Goal: Task Accomplishment & Management: Use online tool/utility

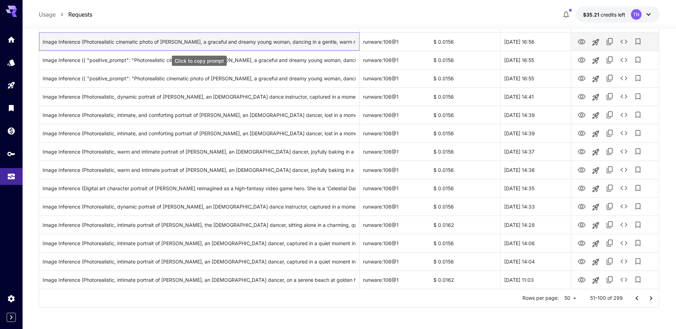
click at [315, 43] on div "Image Inference (Photorealistic cinematic photo of [PERSON_NAME], a graceful an…" at bounding box center [199, 42] width 313 height 18
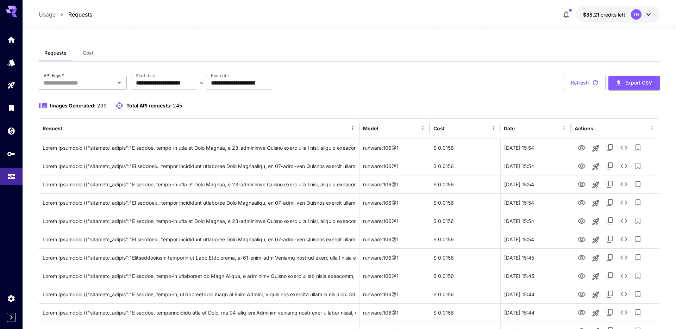
click at [113, 82] on div "API Keys   *" at bounding box center [83, 83] width 88 height 14
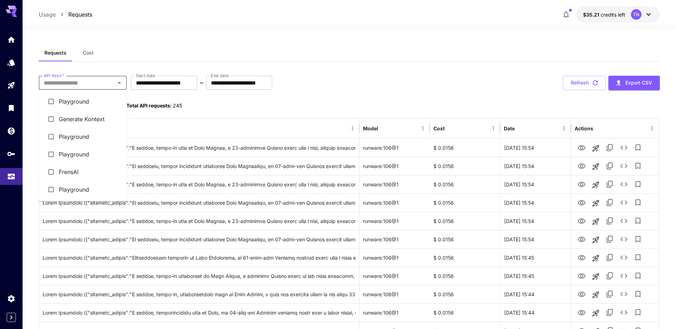
click at [70, 119] on li "Generate Kontext" at bounding box center [83, 119] width 88 height 18
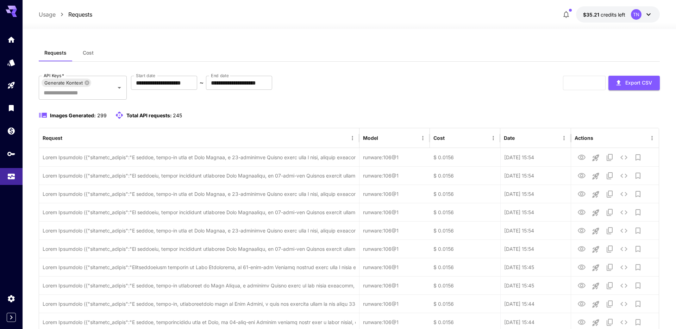
click at [300, 25] on div at bounding box center [350, 24] width 654 height 8
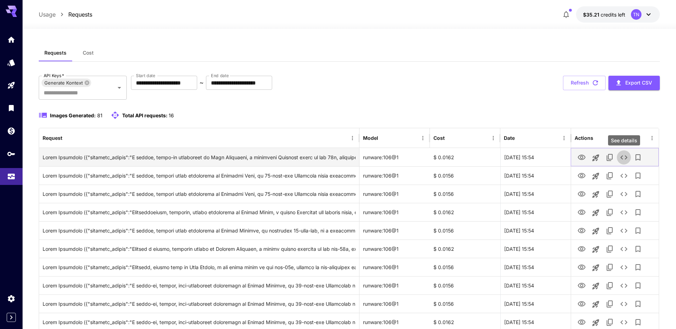
click at [623, 156] on icon "See details" at bounding box center [623, 157] width 7 height 4
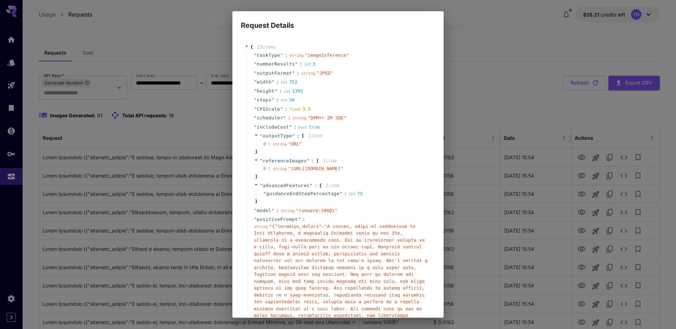
click at [356, 163] on div "" referenceImages " : [ 1 item 0 : string " [URL][DOMAIN_NAME] " ]" at bounding box center [338, 168] width 185 height 25
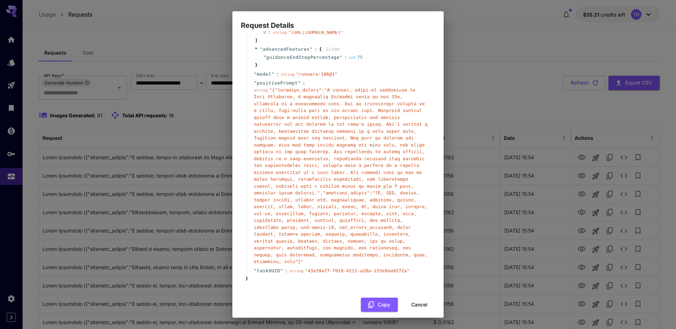
scroll to position [157, 0]
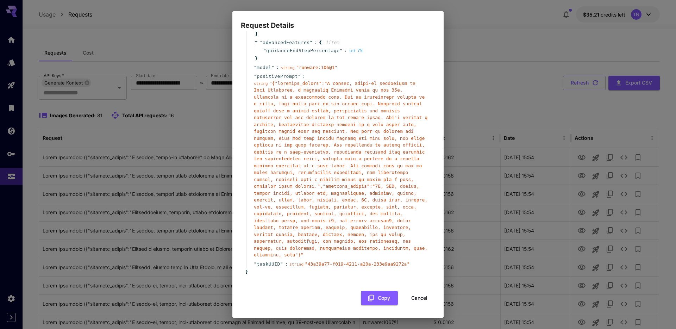
click at [384, 307] on div "{ 15 item s " taskType " : string " imageInference " " numberResults " : int 3 …" at bounding box center [338, 102] width 194 height 417
click at [384, 304] on button "Copy" at bounding box center [379, 298] width 37 height 14
click at [377, 296] on button "Copy" at bounding box center [379, 298] width 37 height 14
click at [513, 117] on div "Request Details { 15 item s " taskType " : string " imageInference " " numberRe…" at bounding box center [338, 164] width 676 height 329
click at [420, 290] on div "{ 15 item s " taskType " : string " imageInference " " numberResults " : int 3 …" at bounding box center [338, 99] width 194 height 411
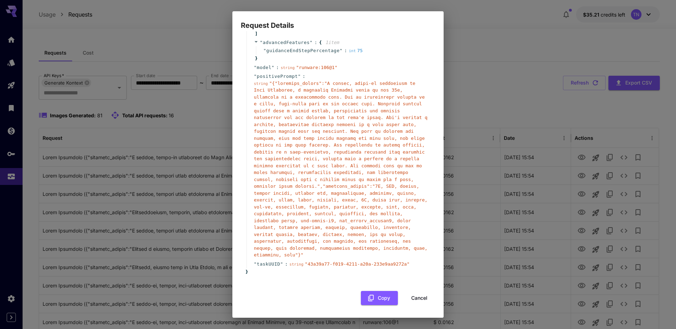
click at [420, 293] on button "Cancel" at bounding box center [420, 298] width 32 height 14
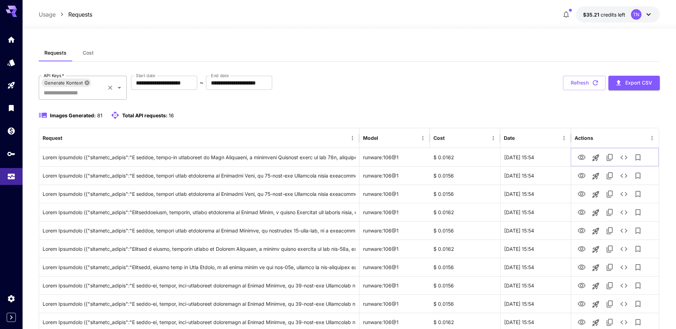
click at [87, 82] on icon at bounding box center [87, 82] width 5 height 5
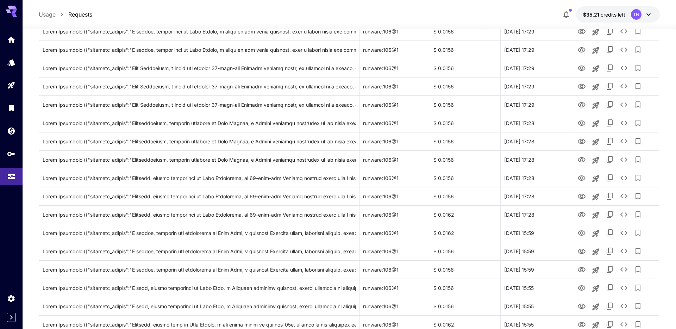
scroll to position [0, 0]
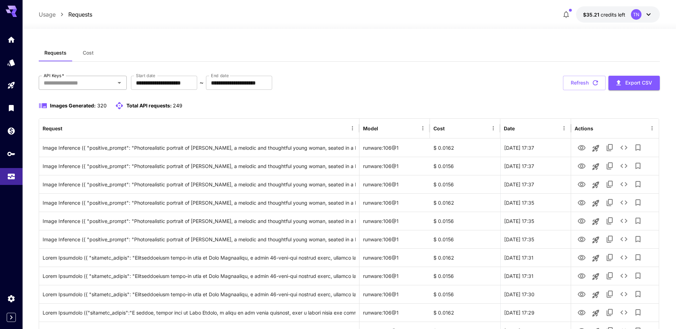
click at [85, 83] on input "API Keys   *" at bounding box center [77, 83] width 72 height 10
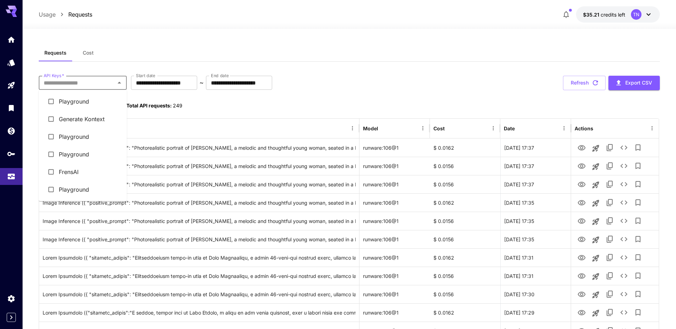
click at [85, 83] on input "API Keys   *" at bounding box center [77, 83] width 72 height 10
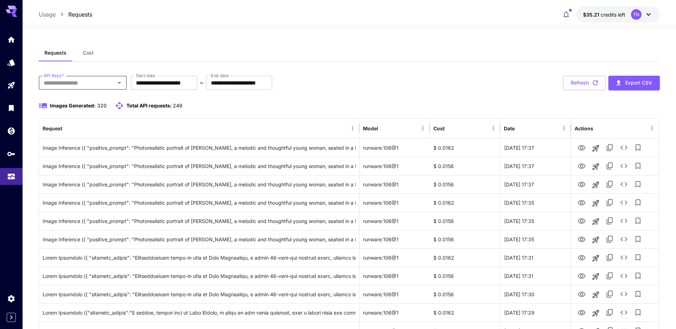
click at [85, 83] on input "API Keys   *" at bounding box center [77, 83] width 72 height 10
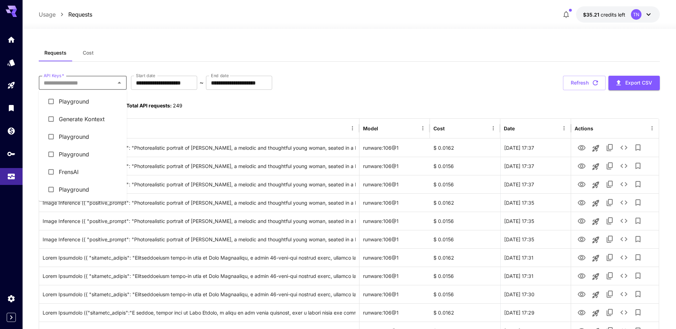
click at [69, 108] on li "Playground" at bounding box center [83, 102] width 88 height 18
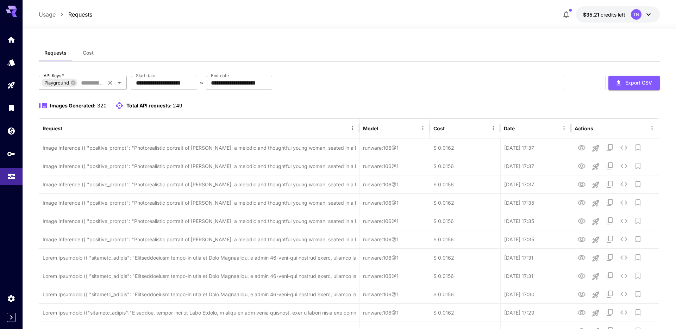
click at [98, 83] on input "API Keys   *" at bounding box center [91, 83] width 26 height 10
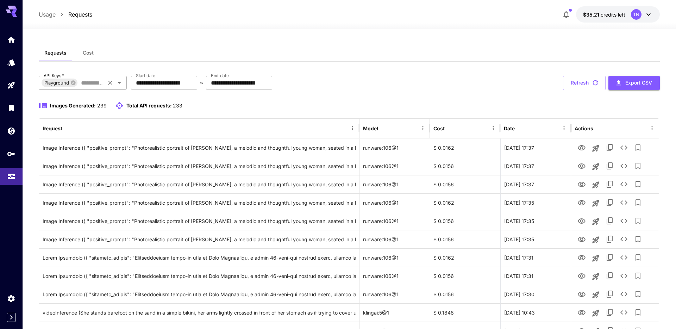
click at [100, 82] on input "API Keys   *" at bounding box center [91, 83] width 26 height 10
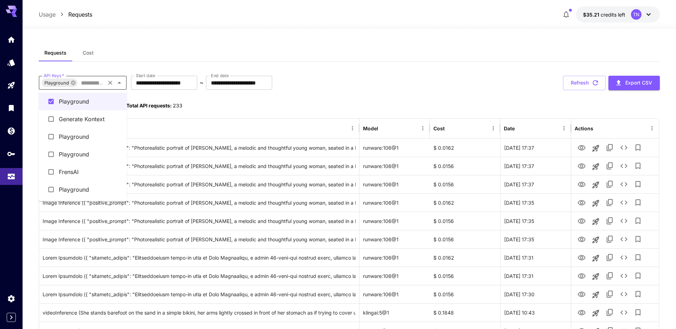
click at [77, 191] on li "Playground" at bounding box center [83, 190] width 88 height 18
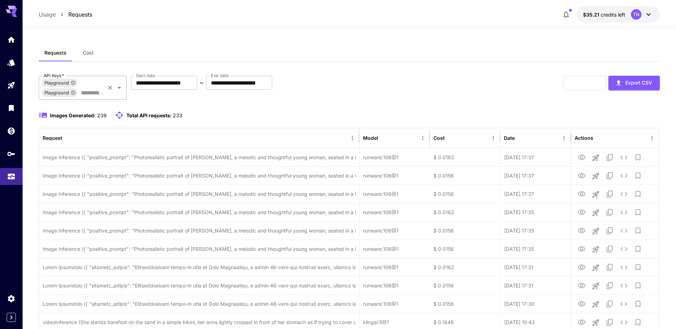
click at [91, 95] on input "API Keys   *" at bounding box center [91, 93] width 26 height 10
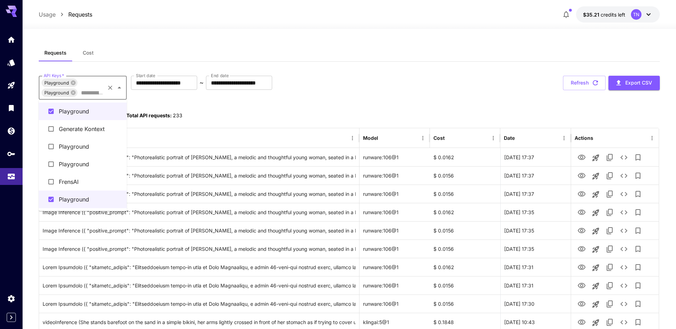
click at [68, 144] on li "Playground" at bounding box center [83, 147] width 88 height 18
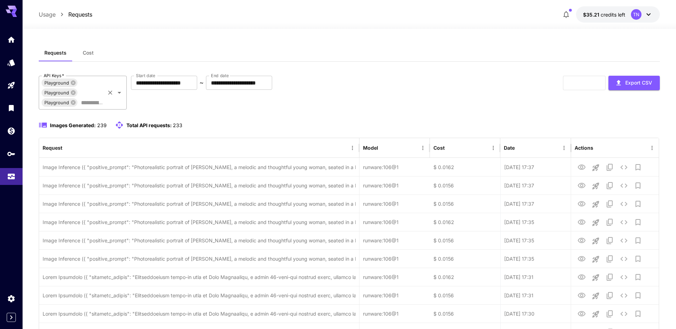
click at [85, 102] on input "API Keys   *" at bounding box center [91, 103] width 26 height 10
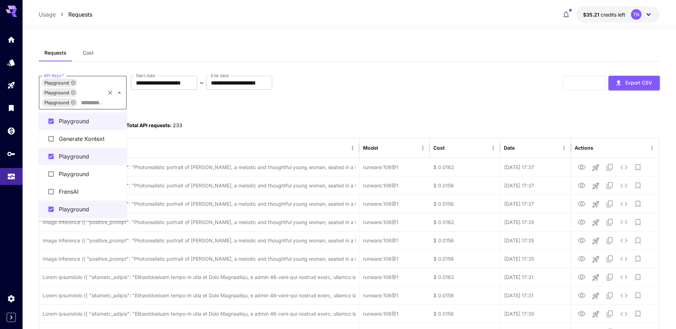
click at [62, 170] on li "Playground" at bounding box center [83, 174] width 88 height 18
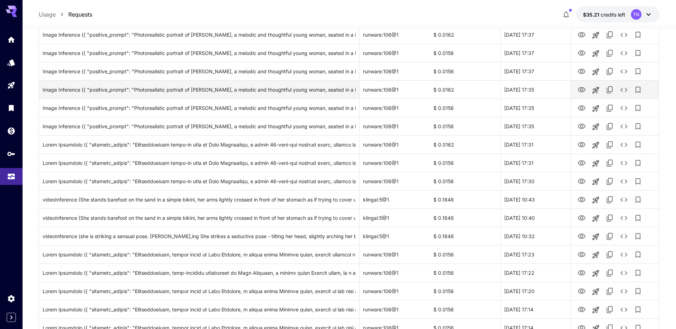
scroll to position [144, 0]
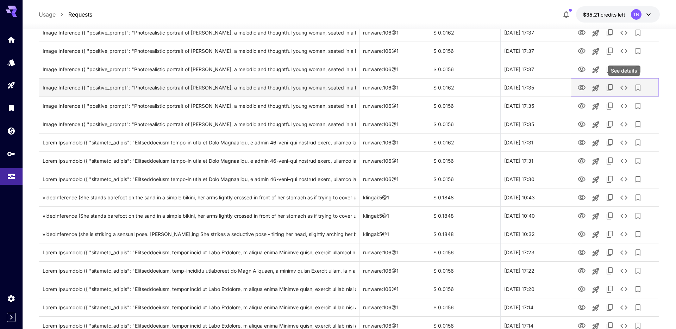
click at [627, 87] on icon "See details" at bounding box center [624, 87] width 8 height 8
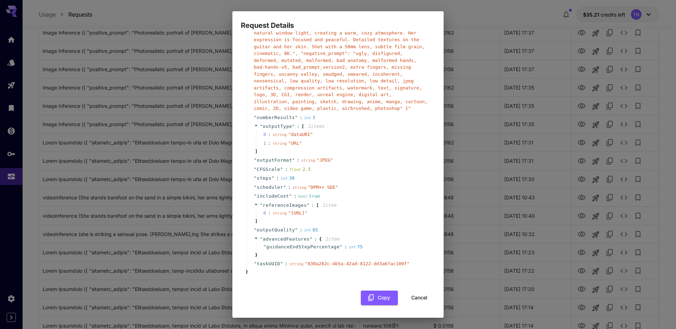
scroll to position [95, 0]
click at [391, 294] on button "Copy" at bounding box center [379, 298] width 37 height 14
click at [492, 171] on div "Request Details { 14 item s " taskType " : string " imageInference " " model " …" at bounding box center [338, 164] width 676 height 329
click at [421, 296] on button "Cancel" at bounding box center [420, 298] width 32 height 14
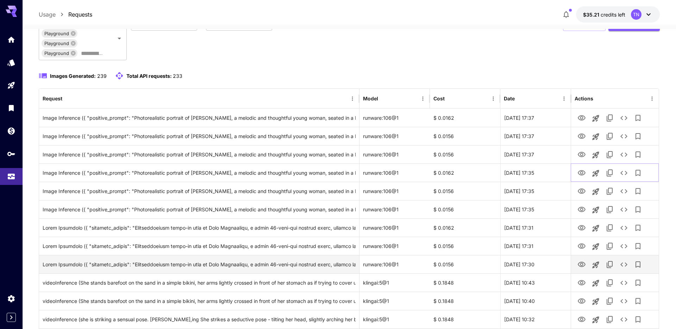
scroll to position [0, 0]
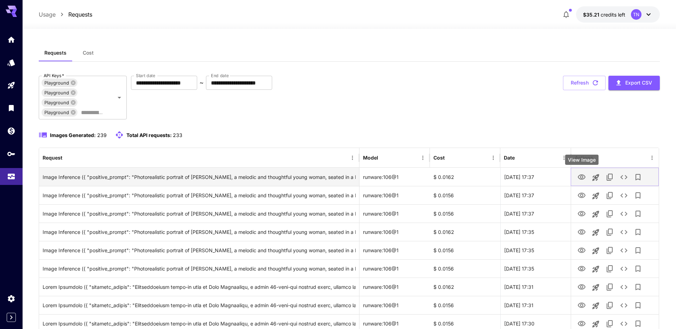
click at [583, 179] on icon "View Image" at bounding box center [581, 177] width 8 height 8
click at [582, 176] on icon "View Image" at bounding box center [581, 177] width 8 height 8
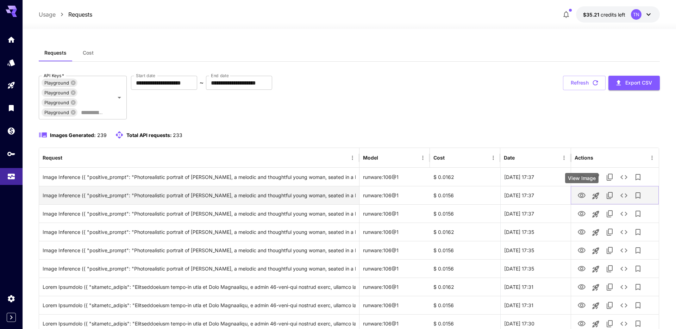
click at [582, 198] on icon "View Image" at bounding box center [581, 195] width 8 height 8
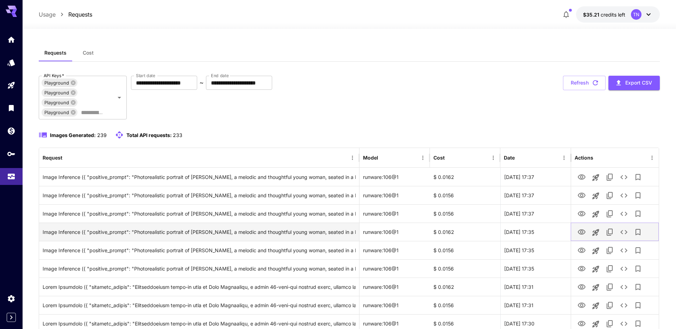
click at [583, 233] on icon "View Image" at bounding box center [581, 232] width 8 height 8
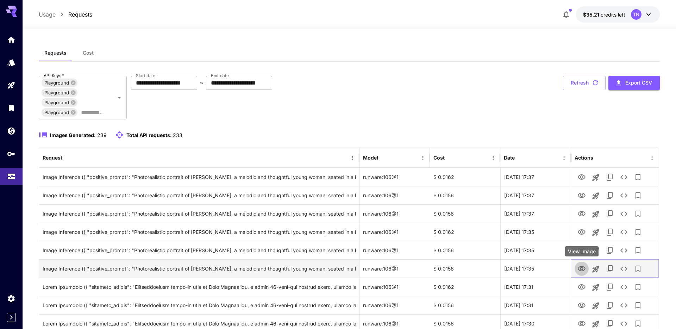
click at [577, 268] on icon "View Image" at bounding box center [581, 268] width 8 height 8
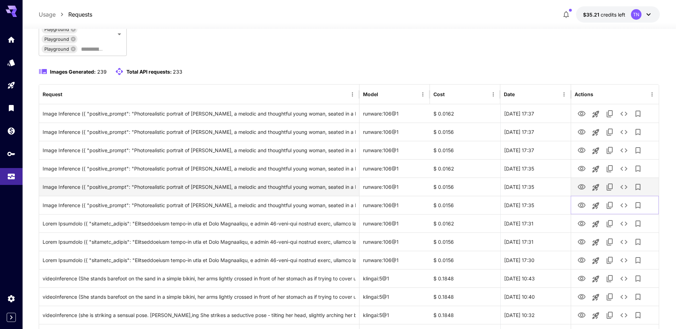
scroll to position [65, 0]
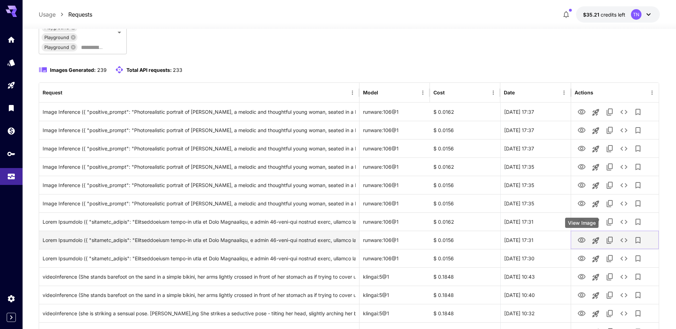
click at [583, 238] on icon "View Image" at bounding box center [581, 240] width 8 height 8
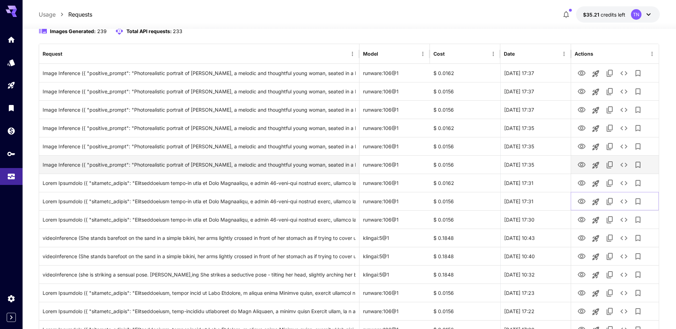
scroll to position [101, 0]
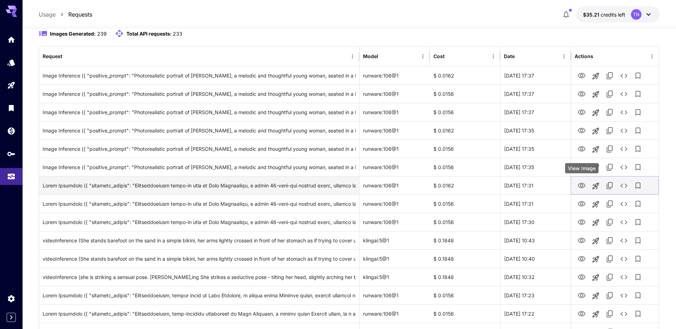
click at [579, 183] on icon "View Image" at bounding box center [581, 185] width 8 height 8
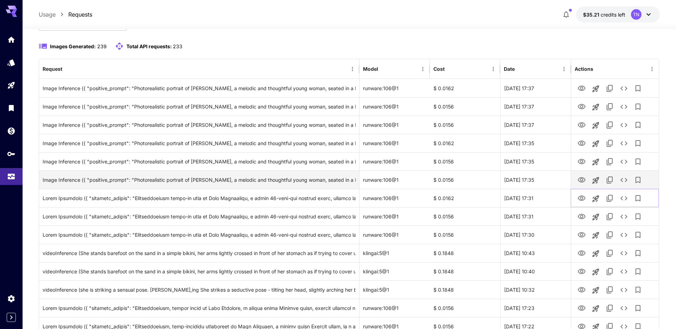
scroll to position [90, 0]
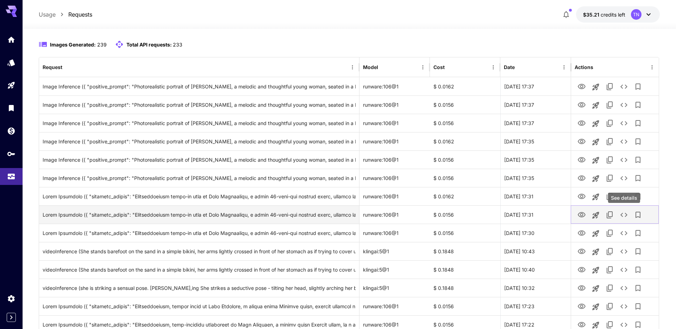
click at [624, 217] on icon "See details" at bounding box center [624, 215] width 8 height 8
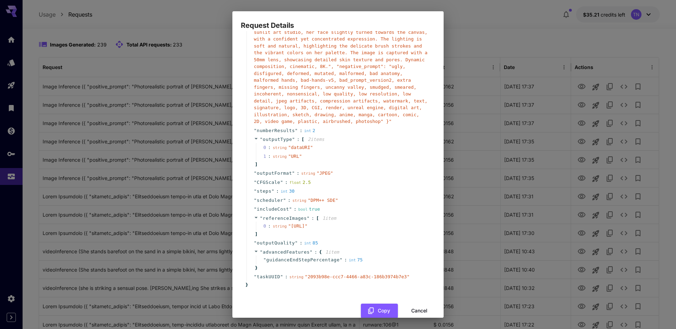
scroll to position [69, 0]
click at [186, 101] on div "Request Details { 14 item s " taskType " : string " imageInference " " model " …" at bounding box center [338, 164] width 676 height 329
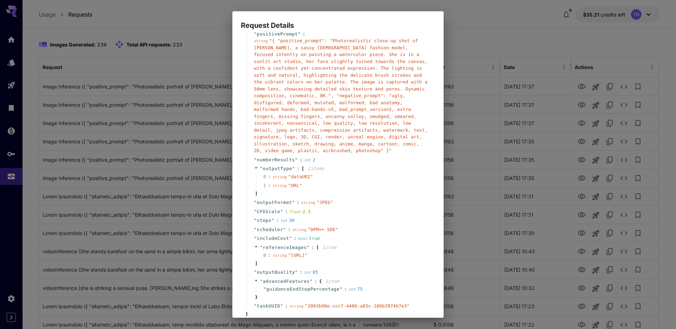
scroll to position [40, 0]
click at [505, 189] on div "Request Details { 14 item s " taskType " : string " imageInference " " model " …" at bounding box center [338, 164] width 676 height 329
click at [627, 160] on div "Request Details { 14 item s " taskType " : string " imageInference " " model " …" at bounding box center [338, 164] width 676 height 329
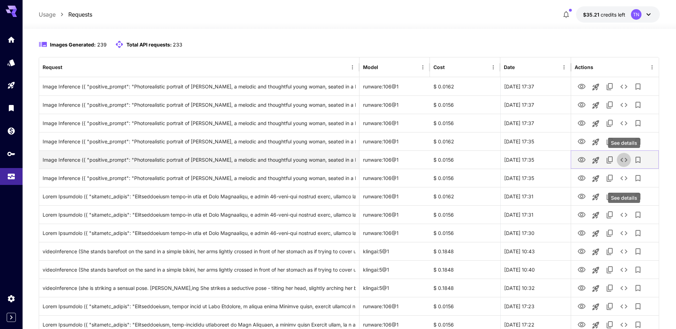
click at [625, 162] on icon "See details" at bounding box center [624, 160] width 8 height 8
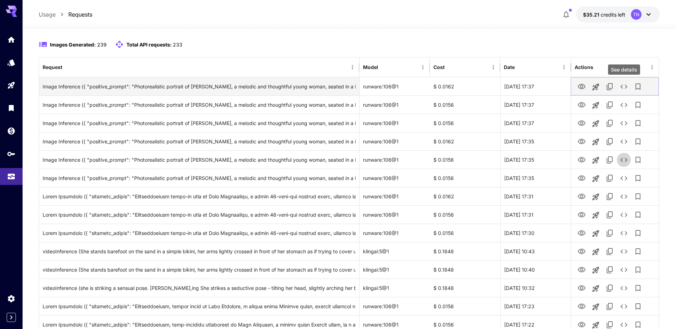
click at [625, 83] on icon "See details" at bounding box center [624, 86] width 8 height 8
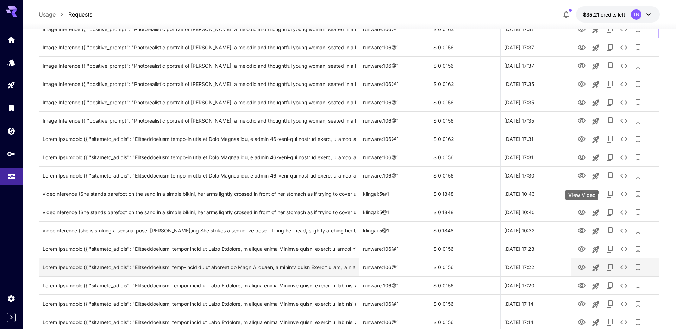
scroll to position [148, 0]
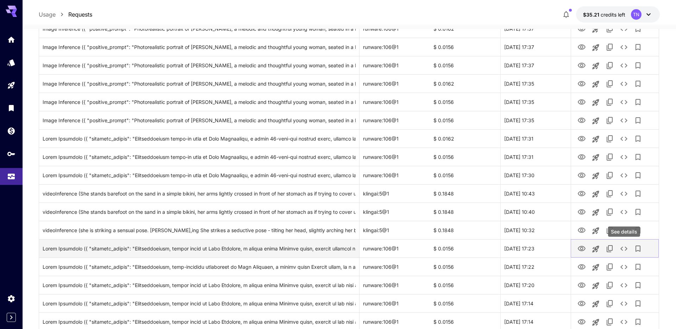
click at [627, 249] on icon "See details" at bounding box center [624, 248] width 8 height 8
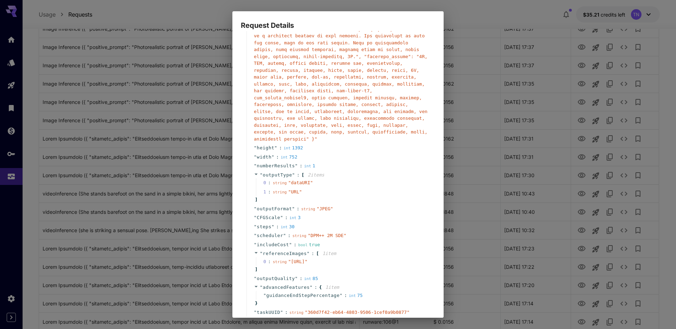
scroll to position [87, 0]
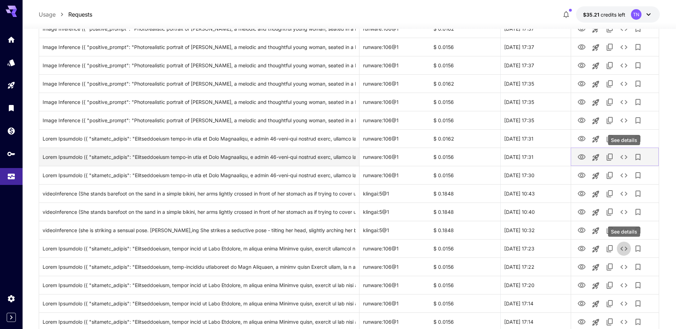
click at [624, 155] on icon "See details" at bounding box center [624, 157] width 8 height 8
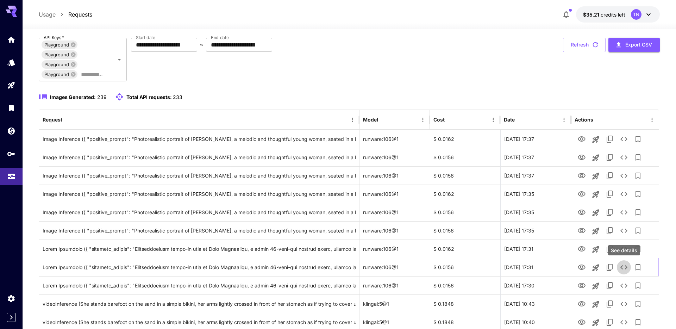
scroll to position [25, 0]
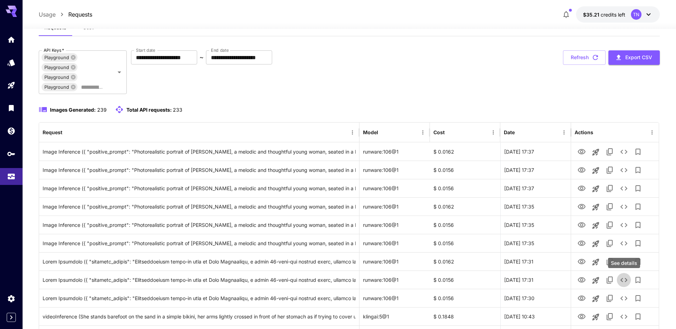
click at [558, 107] on div "Images Generated: 239 Total API requests: 233" at bounding box center [349, 109] width 621 height 8
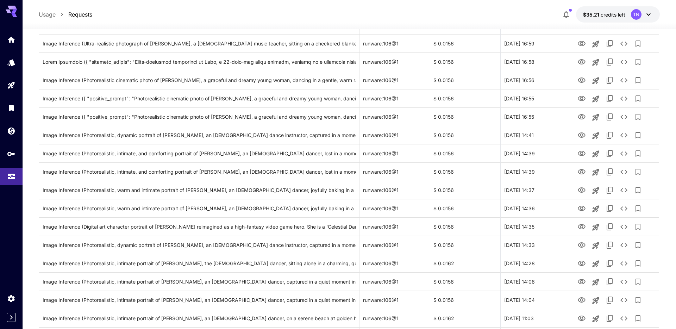
scroll to position [794, 0]
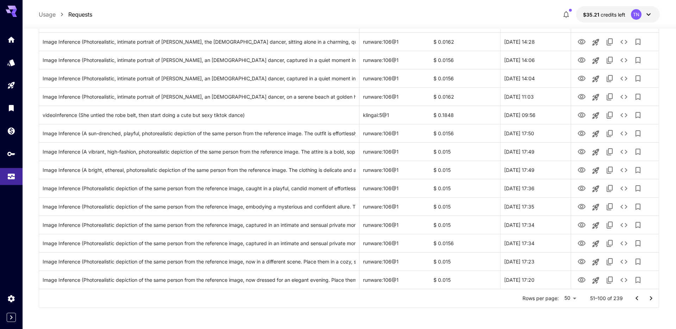
click at [651, 299] on icon "Go to next page" at bounding box center [651, 298] width 8 height 8
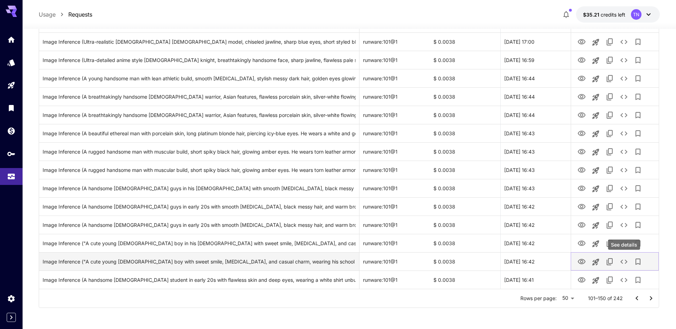
click at [622, 261] on icon "See details" at bounding box center [624, 261] width 8 height 8
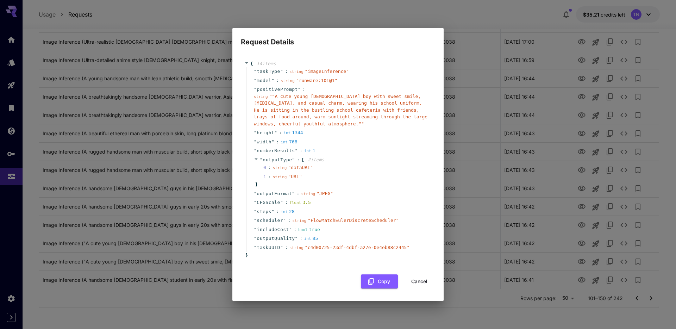
click at [419, 281] on button "Cancel" at bounding box center [420, 281] width 32 height 14
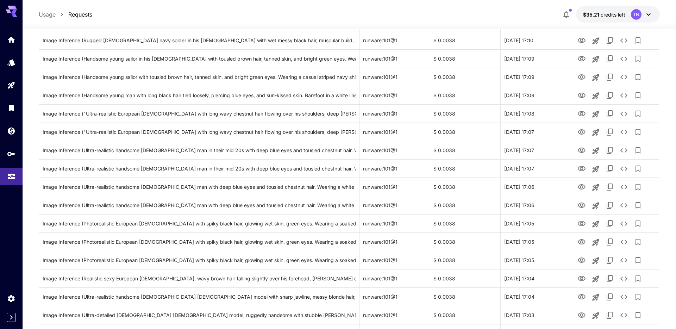
scroll to position [0, 0]
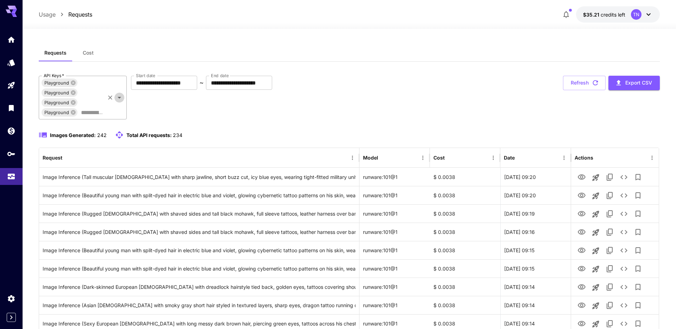
click at [122, 99] on icon "Open" at bounding box center [119, 97] width 8 height 8
click at [122, 98] on icon "Open" at bounding box center [119, 97] width 8 height 8
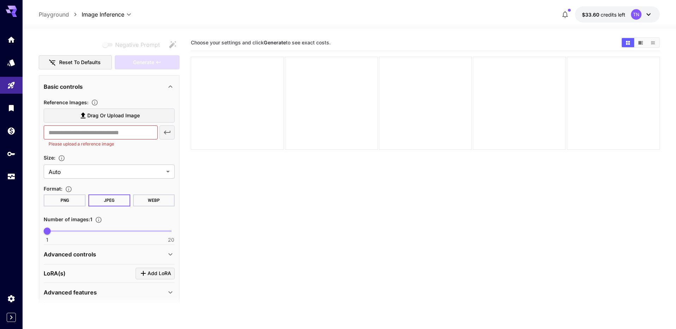
scroll to position [113, 0]
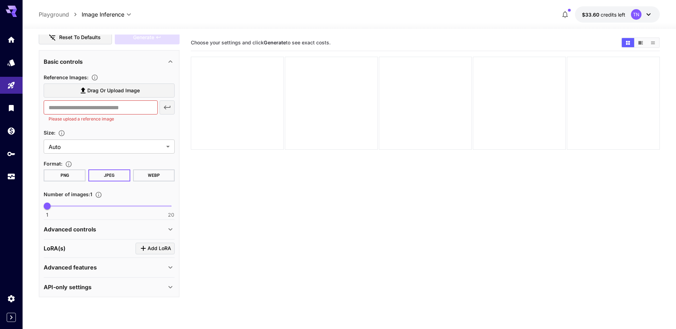
click at [92, 265] on p "Advanced features" at bounding box center [70, 267] width 53 height 8
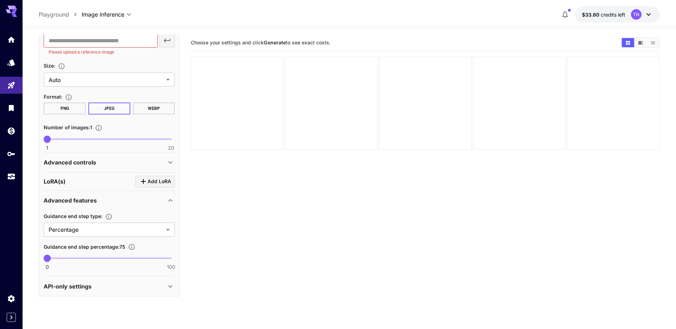
click at [123, 163] on div "Advanced controls" at bounding box center [105, 162] width 123 height 8
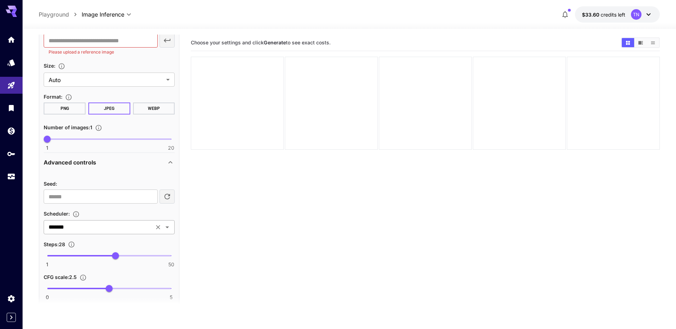
click at [110, 232] on div "******* ​" at bounding box center [109, 227] width 131 height 14
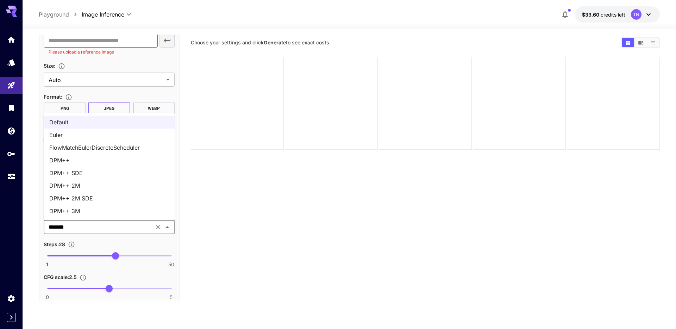
click at [279, 223] on section "Choose your settings and click Generate to see exact costs." at bounding box center [425, 199] width 469 height 329
